Goal: Task Accomplishment & Management: Use online tool/utility

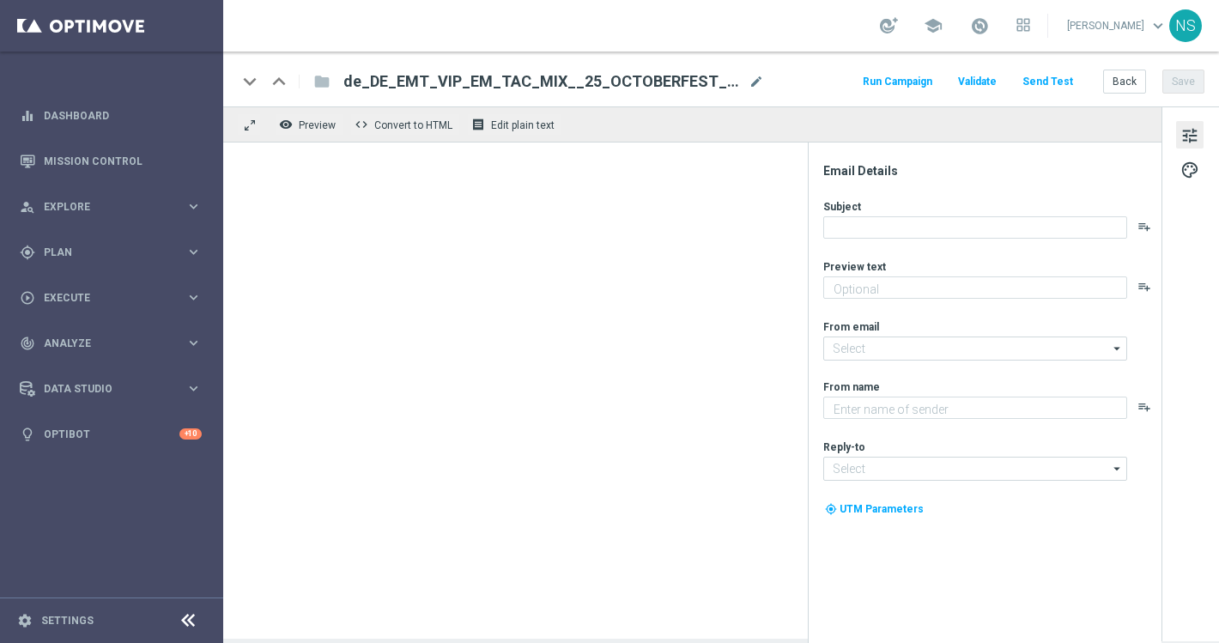
type textarea "Starte ins Spiel und feiere mit deinem Extra VIP-Bonus."
type textarea "Millionaires' Club"
type input "[EMAIL_ADDRESS][DOMAIN_NAME]"
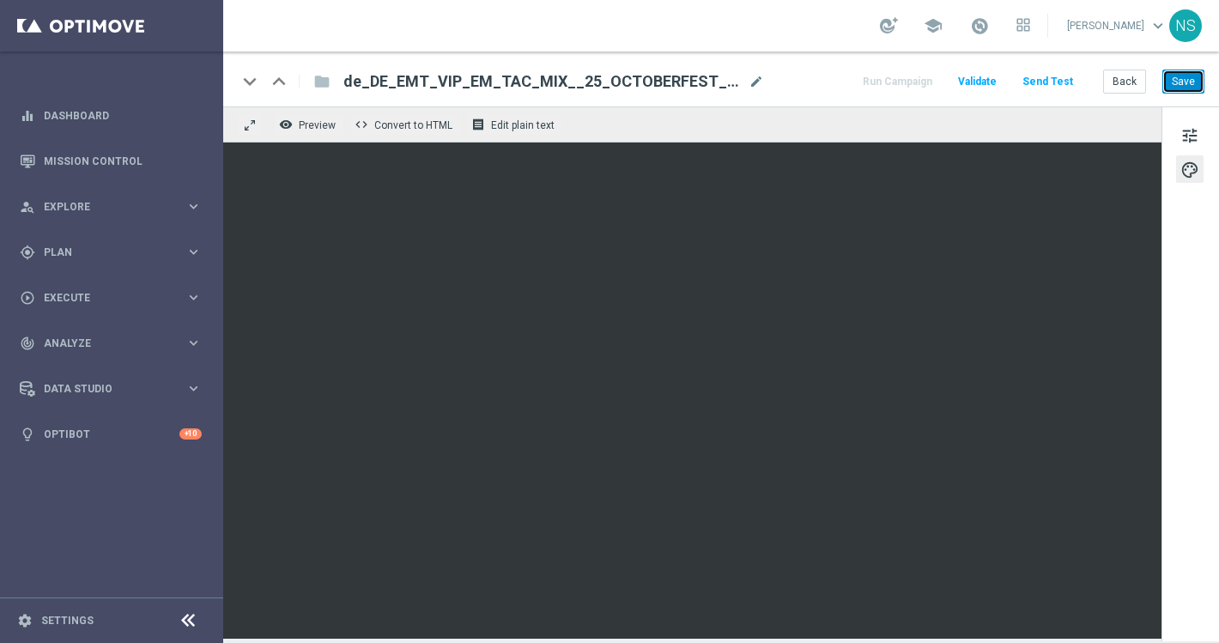
click at [1189, 76] on button "Save" at bounding box center [1184, 82] width 42 height 24
click at [1039, 83] on button "Send Test" at bounding box center [1048, 81] width 56 height 23
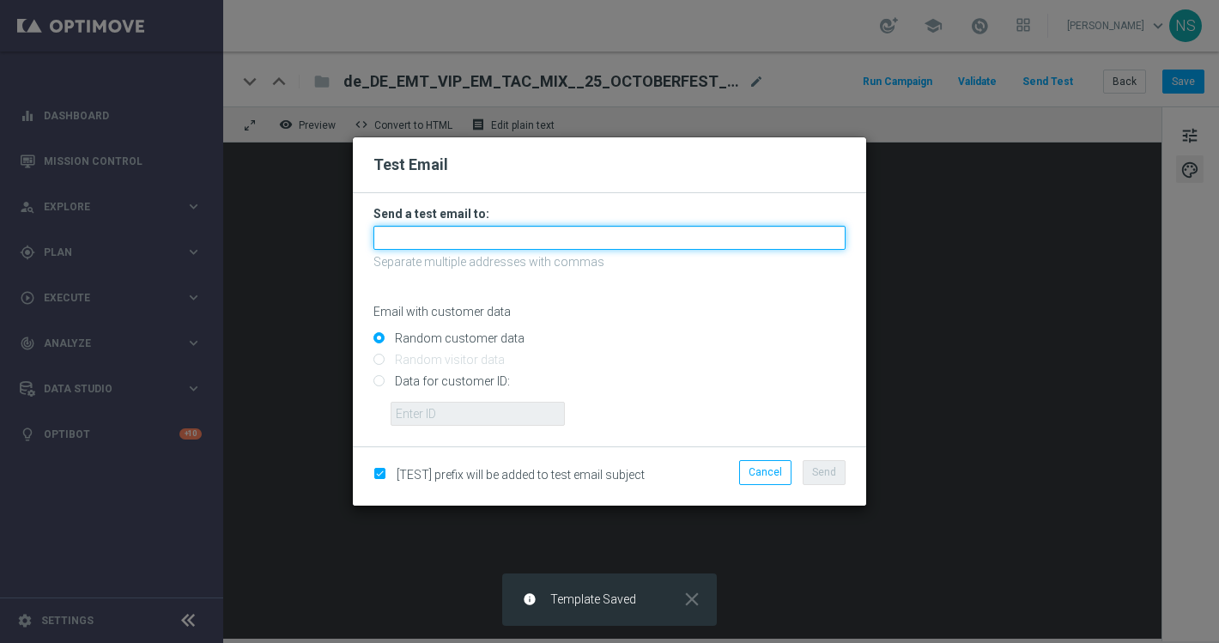
click at [462, 228] on input "text" at bounding box center [610, 238] width 472 height 24
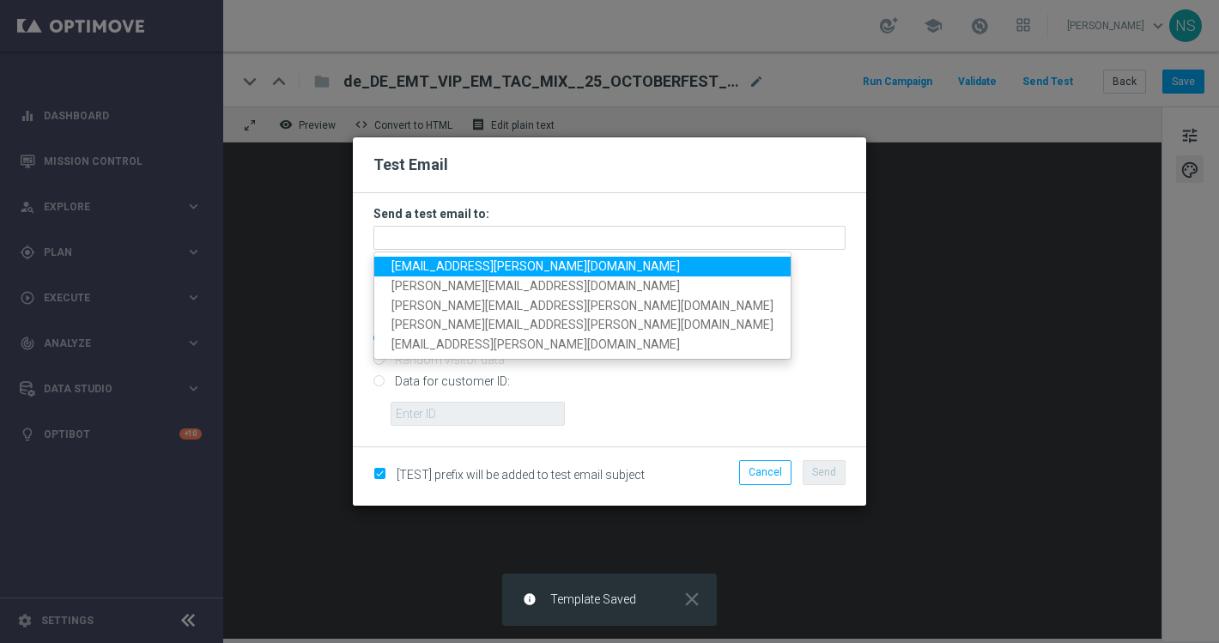
click at [433, 269] on span "nele.sauer@lottoland.com" at bounding box center [536, 266] width 289 height 14
type input "nele.sauer@lottoland.com"
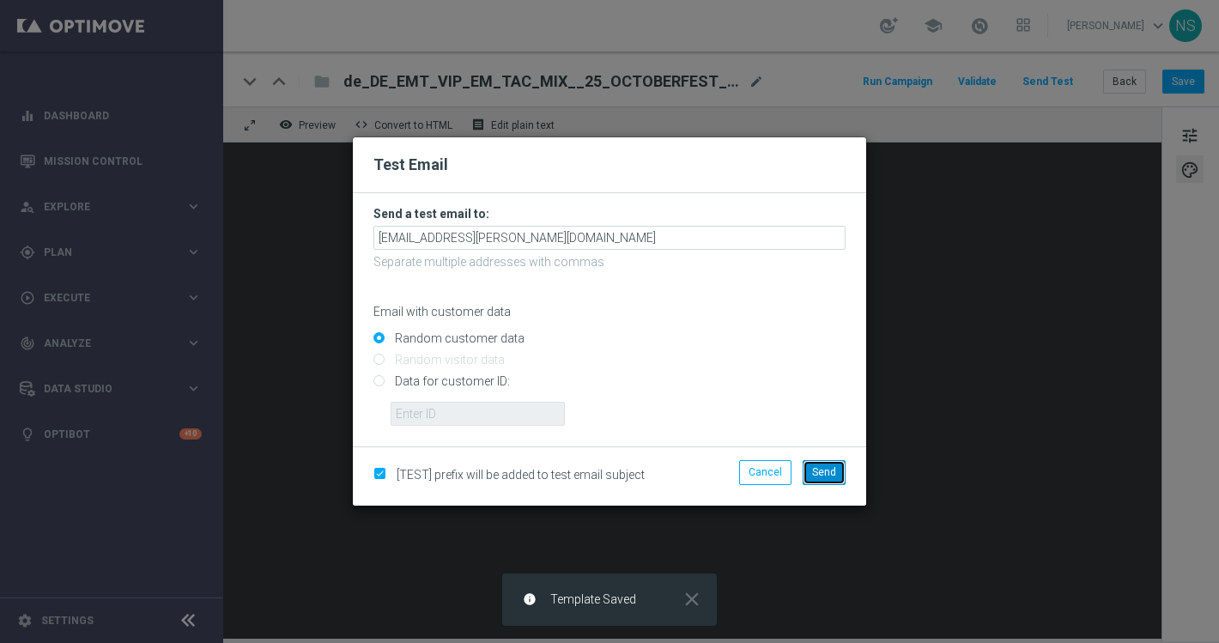
click at [823, 475] on span "Send" at bounding box center [824, 472] width 24 height 12
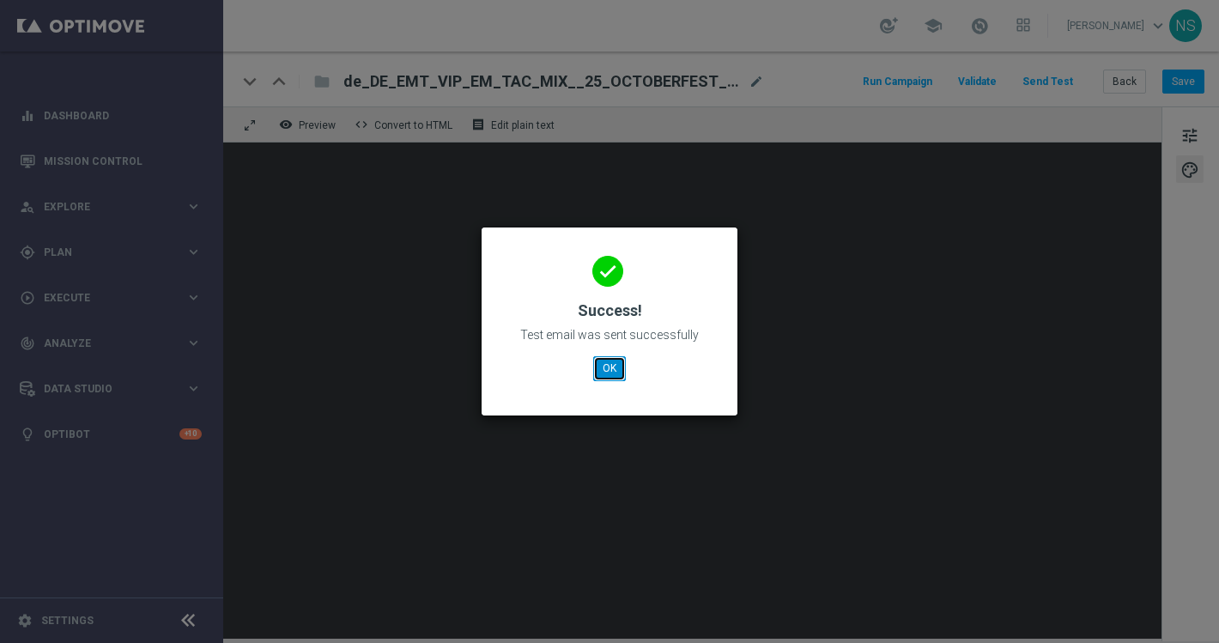
click at [607, 367] on button "OK" at bounding box center [609, 368] width 33 height 24
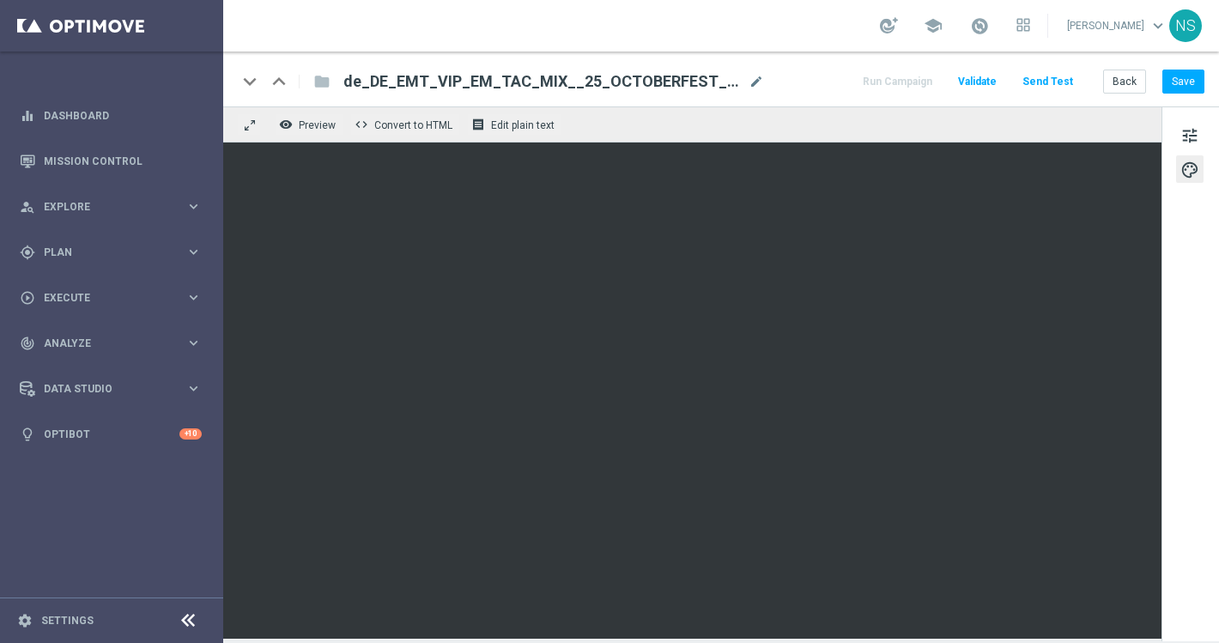
click at [1030, 83] on button "Send Test" at bounding box center [1048, 81] width 56 height 23
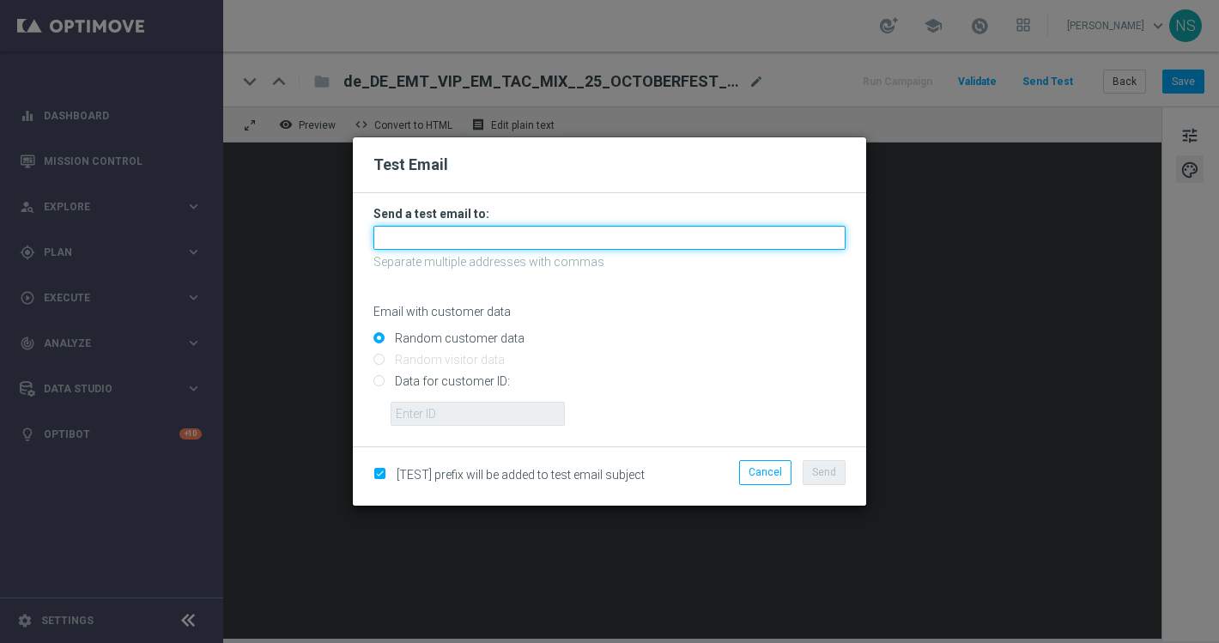
click at [636, 242] on input "text" at bounding box center [610, 238] width 472 height 24
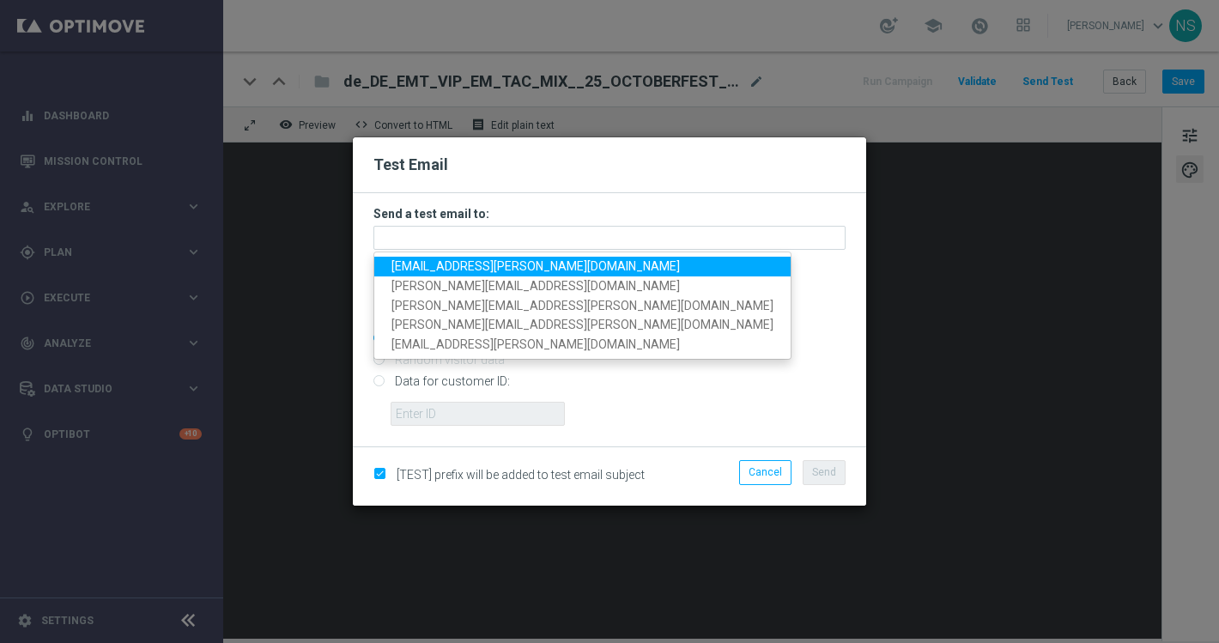
click at [458, 263] on span "nele.sauer@lottoland.com" at bounding box center [536, 266] width 289 height 14
type input "nele.sauer@lottoland.com"
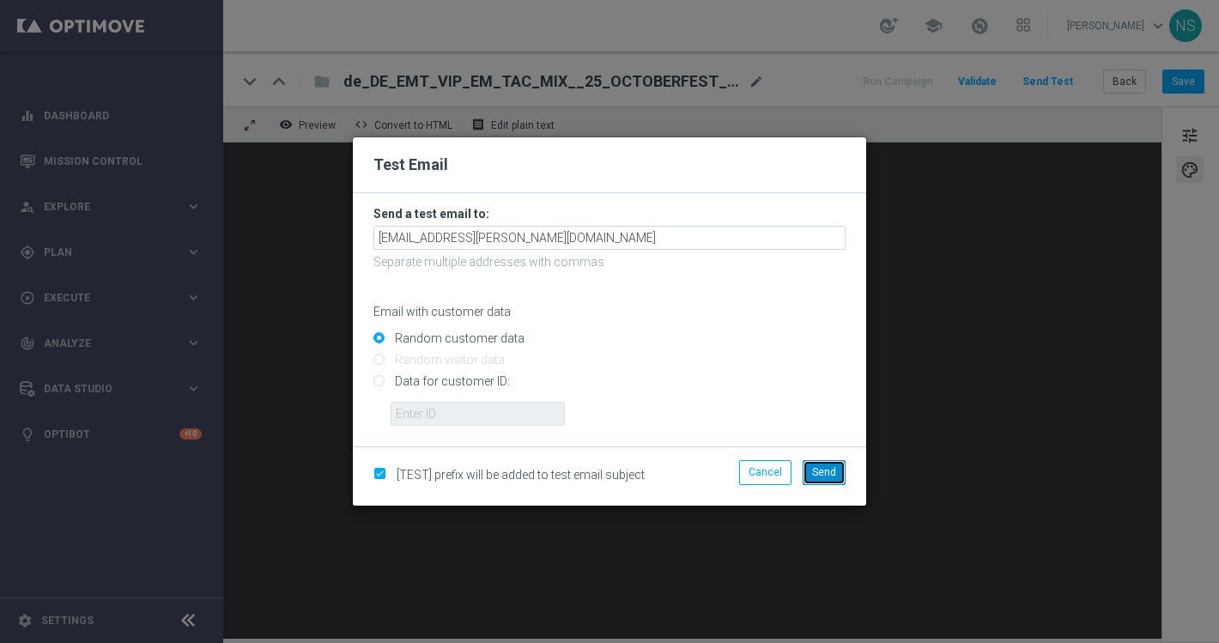
click at [824, 469] on span "Send" at bounding box center [824, 472] width 24 height 12
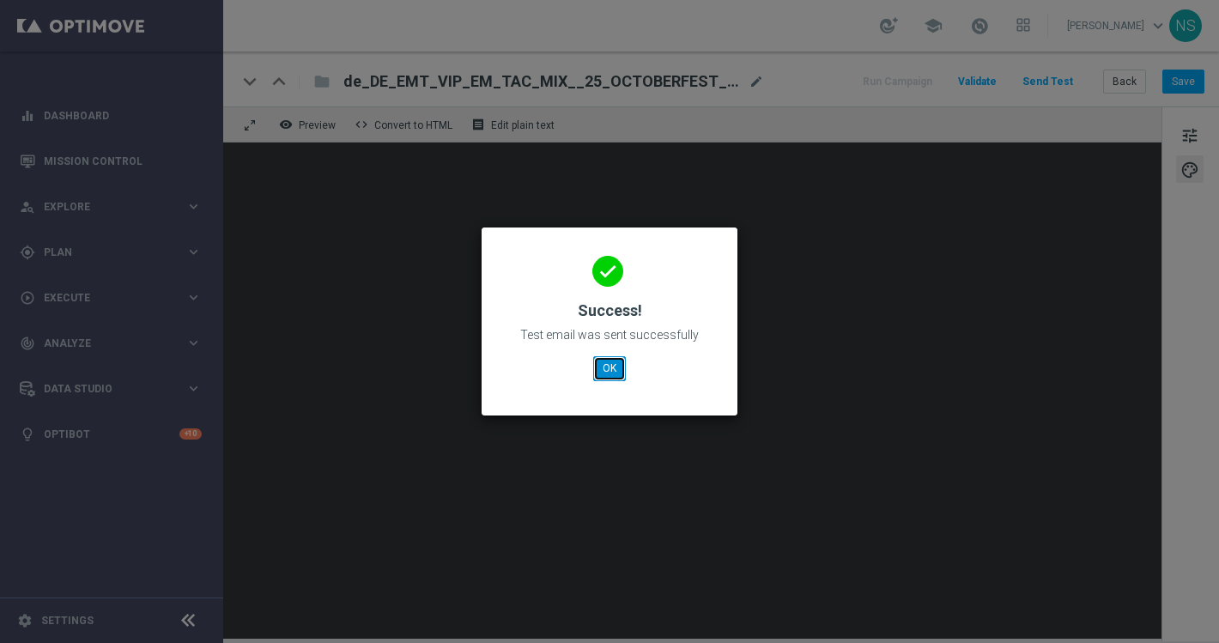
click at [612, 378] on button "OK" at bounding box center [609, 368] width 33 height 24
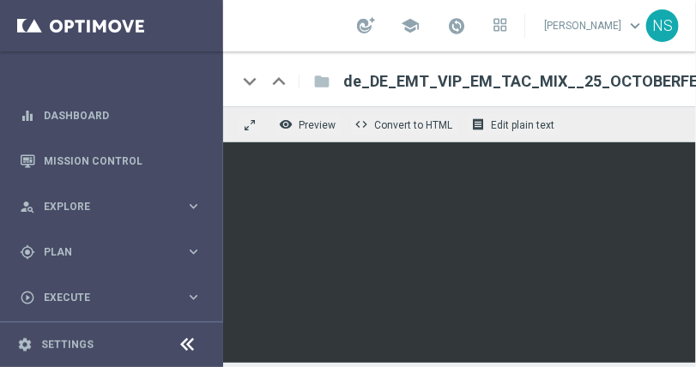
scroll to position [0, 496]
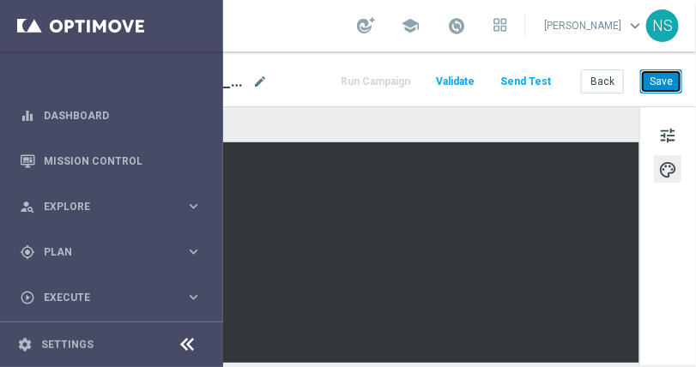
click at [664, 82] on button "Save" at bounding box center [662, 82] width 42 height 24
click at [661, 81] on button "Save" at bounding box center [662, 82] width 42 height 24
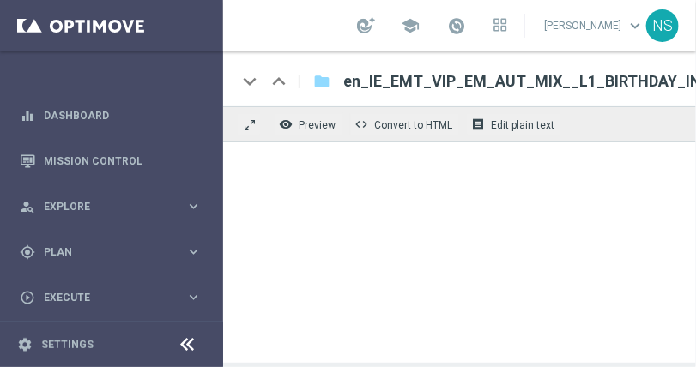
type textarea "A FREE bonus for all our games, lottos and sports! Just our way of saying happy…"
type textarea "Lottoland"
type input "[EMAIL_ADDRESS][DOMAIN_NAME]"
type input "vip_ie@lottoland.com"
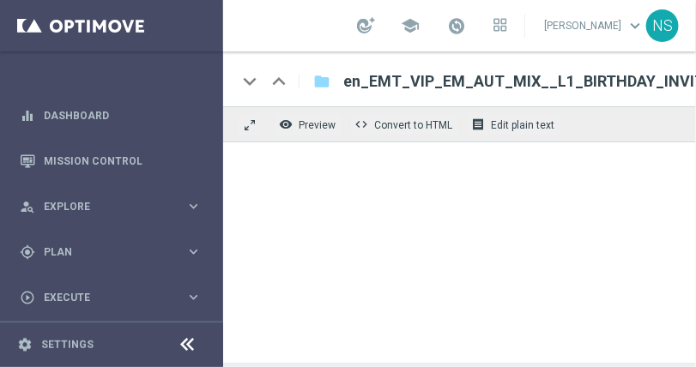
type textarea "A FREE bonus for all our games, lottos and sports! Just our way of saying happy…"
type textarea "Millionaire's Club"
type input "[EMAIL_ADDRESS][DOMAIN_NAME]"
type textarea "A FREE bonus for all our games, lottos and sports! Just our way of saying happy…"
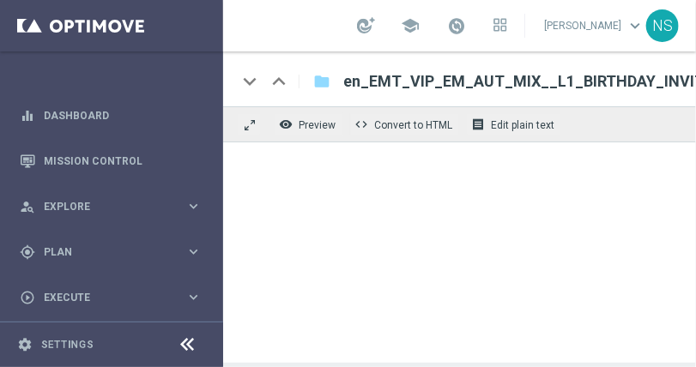
type input "[EMAIL_ADDRESS][DOMAIN_NAME]"
type textarea "Millionaire's Club"
type input "vip_en@lottoland.com"
